Goal: Find specific fact: Find specific fact

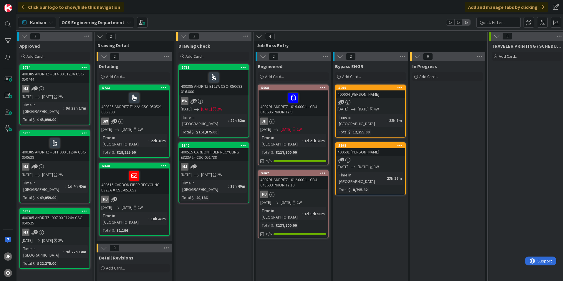
scroll to position [0, 513]
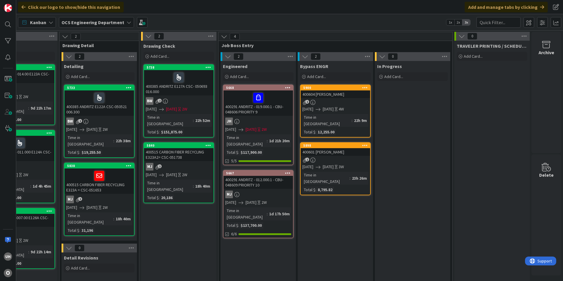
click at [332, 151] on link "5898 400601 ASTEC BLAIR 2 08/14/2025 09/03/2025 3W Time in Column : 23h 26m Tot…" at bounding box center [335, 168] width 71 height 53
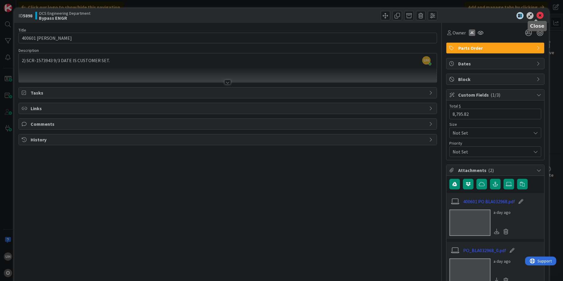
click at [537, 15] on icon at bounding box center [540, 15] width 7 height 7
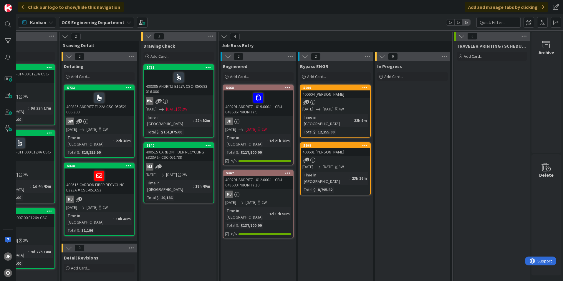
click at [326, 102] on div "2" at bounding box center [336, 102] width 70 height 5
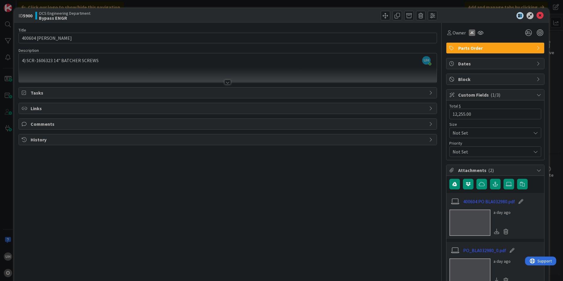
click at [224, 82] on div at bounding box center [227, 82] width 6 height 5
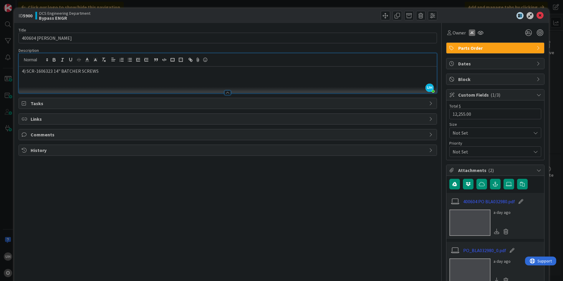
click at [225, 92] on div at bounding box center [227, 92] width 6 height 5
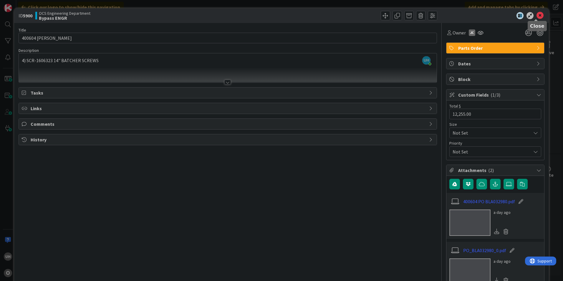
click at [537, 16] on icon at bounding box center [540, 15] width 7 height 7
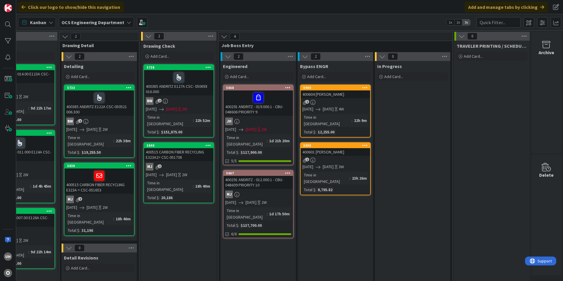
click at [331, 95] on div "400604 ASTEC BLAIR" at bounding box center [336, 94] width 70 height 8
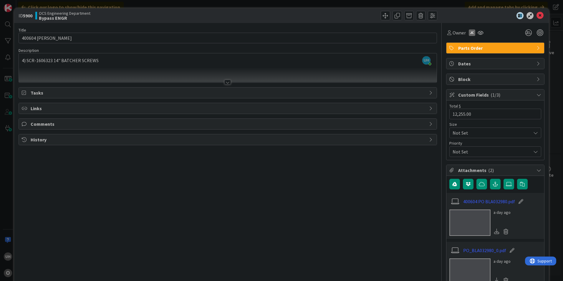
click at [226, 82] on div at bounding box center [227, 82] width 6 height 5
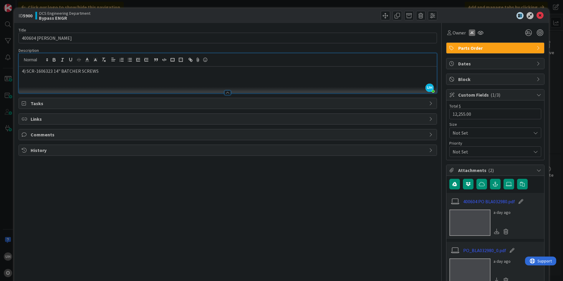
click at [225, 93] on div at bounding box center [227, 92] width 6 height 5
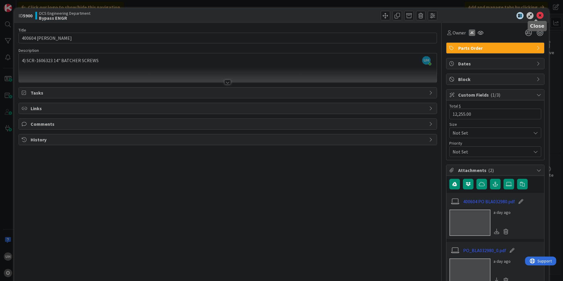
click at [537, 16] on icon at bounding box center [540, 15] width 7 height 7
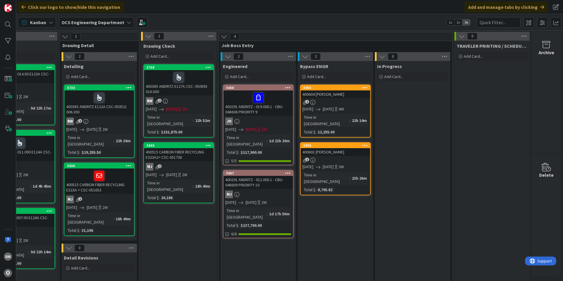
click at [318, 158] on div "2" at bounding box center [336, 160] width 70 height 5
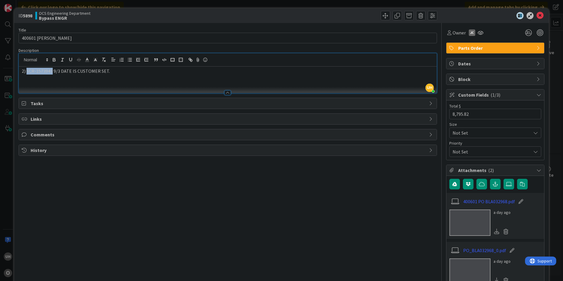
drag, startPoint x: 27, startPoint y: 59, endPoint x: 51, endPoint y: 73, distance: 27.7
click at [51, 74] on p "2) SCR-1573943 9/3 DATE IS CUSTOMER SET." at bounding box center [228, 71] width 412 height 7
copy p "SCR-1573943"
